Goal: Transaction & Acquisition: Purchase product/service

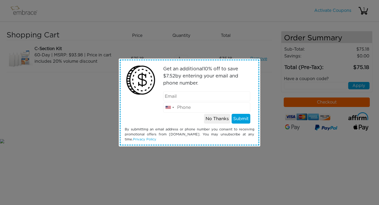
click at [176, 96] on input "email" at bounding box center [206, 96] width 87 height 10
type input "[EMAIL_ADDRESS][DOMAIN_NAME]"
click at [198, 108] on input "tel" at bounding box center [206, 107] width 87 height 10
type input "9852228684"
click at [238, 118] on button "Submit" at bounding box center [241, 119] width 19 height 10
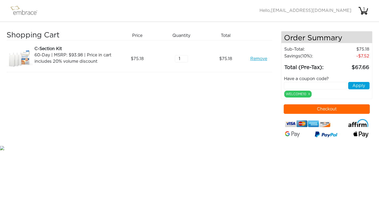
click at [28, 12] on img at bounding box center [26, 10] width 34 height 13
click at [18, 12] on img at bounding box center [26, 10] width 34 height 13
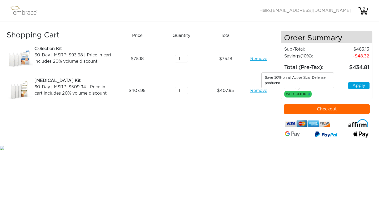
click at [310, 93] on link "x" at bounding box center [309, 93] width 2 height 5
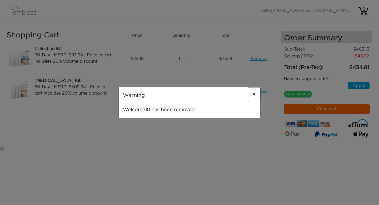
click at [254, 94] on span "×" at bounding box center [254, 94] width 4 height 6
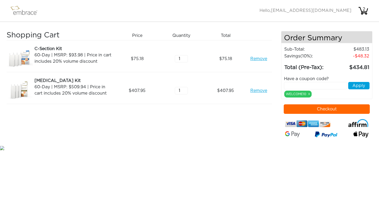
click at [365, 10] on div "2" at bounding box center [364, 9] width 11 height 6
click at [309, 93] on link "x" at bounding box center [309, 93] width 2 height 5
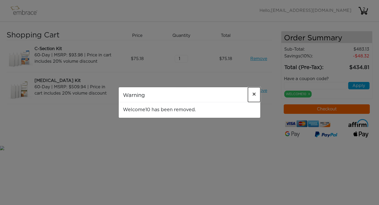
click at [255, 93] on span "×" at bounding box center [254, 94] width 4 height 6
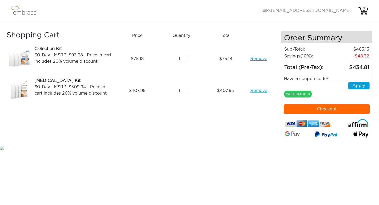
click at [363, 11] on div "2" at bounding box center [364, 9] width 11 height 6
click at [20, 59] on img at bounding box center [20, 59] width 26 height 26
click at [21, 14] on img at bounding box center [26, 10] width 34 height 13
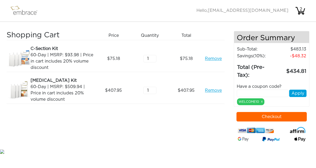
click at [243, 94] on input "text" at bounding box center [263, 93] width 52 height 7
type input "EXTRACREDIT"
click at [299, 94] on button "Apply" at bounding box center [297, 93] width 17 height 7
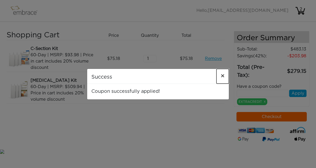
click at [224, 76] on span "×" at bounding box center [223, 76] width 4 height 6
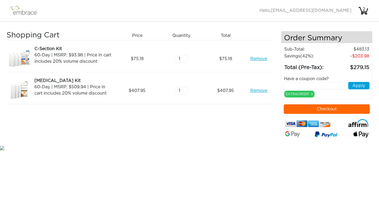
click at [319, 109] on button "Checkout" at bounding box center [327, 108] width 86 height 9
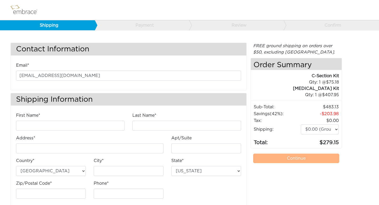
scroll to position [10, 0]
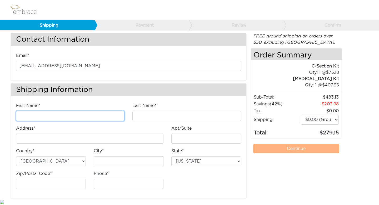
click at [107, 114] on input "First Name*" at bounding box center [70, 116] width 108 height 10
type input "[PERSON_NAME]"
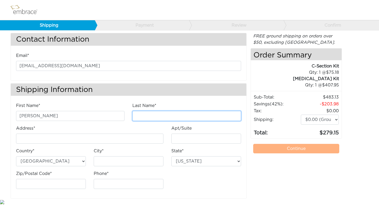
click at [216, 116] on input "Last Name*" at bounding box center [186, 116] width 108 height 10
type input "Rodriguez"
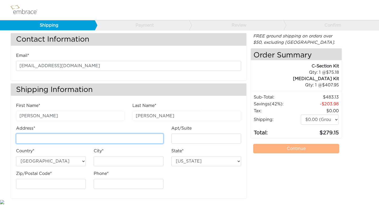
click at [122, 135] on input "Address*" at bounding box center [89, 138] width 147 height 10
type input "[STREET_ADDRESS][PERSON_NAME]"
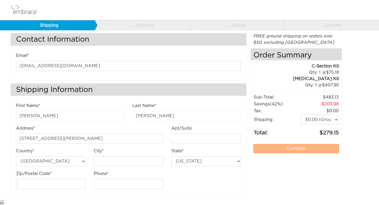
type input "[PERSON_NAME]"
select select "LA"
type input "70401"
click at [154, 183] on input "Phone*" at bounding box center [129, 184] width 70 height 10
type input "9852228684"
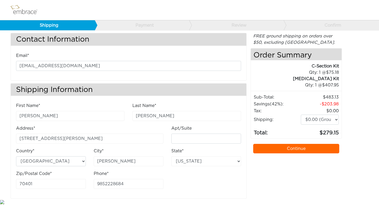
click at [186, 185] on div "First Name* Elsa Last Name* Rodriguez Address* 19045 Holly Dr. Apt/Suite City*" at bounding box center [128, 147] width 233 height 91
click at [305, 151] on link "Continue" at bounding box center [296, 148] width 86 height 9
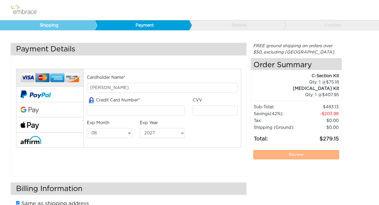
select select "8"
select select "2027"
click at [139, 112] on input "tel" at bounding box center [136, 110] width 98 height 10
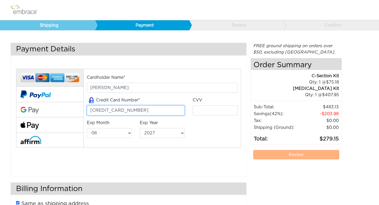
type input "[CREDIT_CARD_NUMBER]"
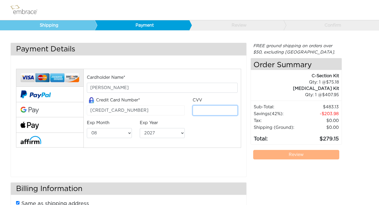
click at [210, 109] on input "tel" at bounding box center [215, 110] width 45 height 10
type input "135"
click at [129, 131] on select "01 02 03 04 05 06 07 08 09 10 11 12" at bounding box center [109, 133] width 45 height 10
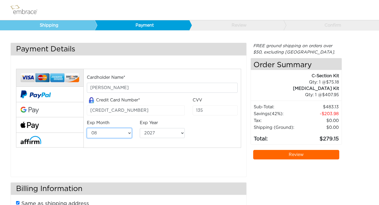
select select "5"
click at [173, 148] on div "Cardholder Name* Elsa Rodriguez Credit Card Number* 4147098021456298 CVV 135 Ex…" at bounding box center [128, 115] width 233 height 107
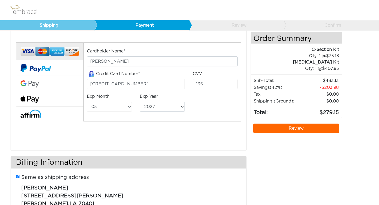
scroll to position [52, 0]
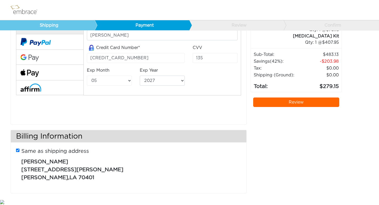
click at [271, 103] on link "Review" at bounding box center [296, 101] width 86 height 9
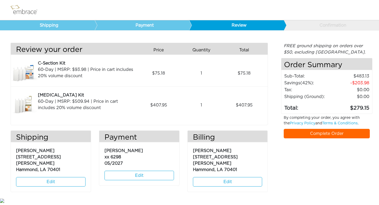
click at [298, 133] on link "Complete Order" at bounding box center [327, 133] width 86 height 9
